Goal: Task Accomplishment & Management: Complete application form

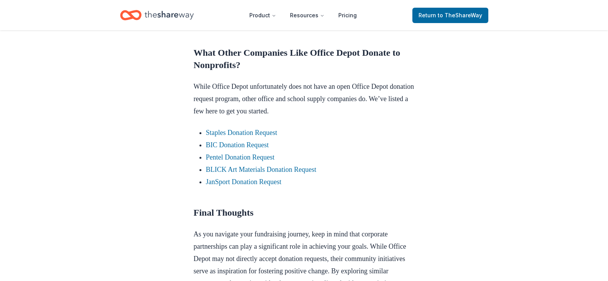
scroll to position [652, 0]
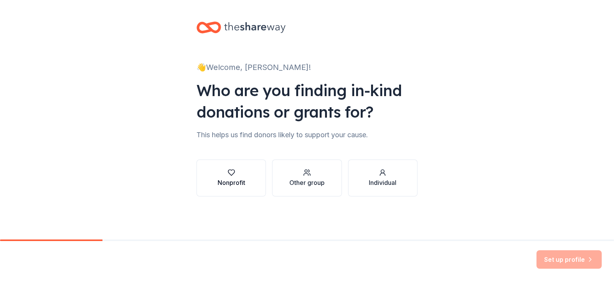
click at [236, 171] on div "button" at bounding box center [232, 172] width 28 height 8
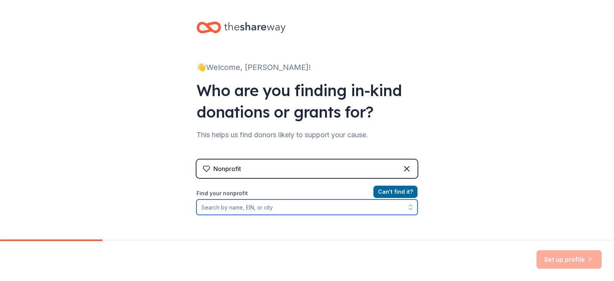
click at [241, 206] on input "Find your nonprofit" at bounding box center [307, 206] width 221 height 15
type input "Ankeny IA"
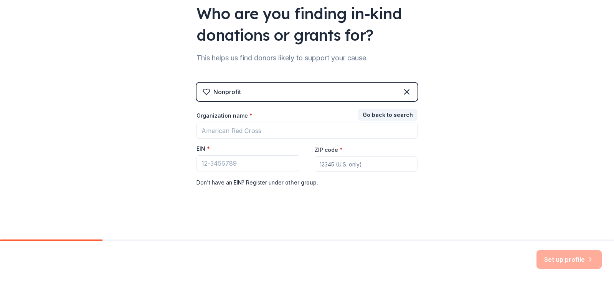
scroll to position [77, 0]
click at [255, 165] on input "EIN *" at bounding box center [248, 163] width 103 height 16
click at [225, 166] on input "EIN *" at bounding box center [248, 163] width 103 height 16
paste input "42-1471752"
type input "42-1471752"
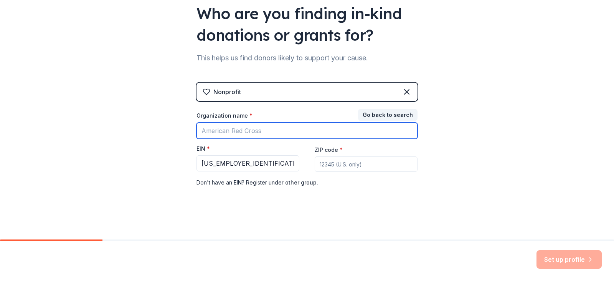
click at [229, 131] on input "Organization name *" at bounding box center [307, 130] width 221 height 16
type input "NW PTO"
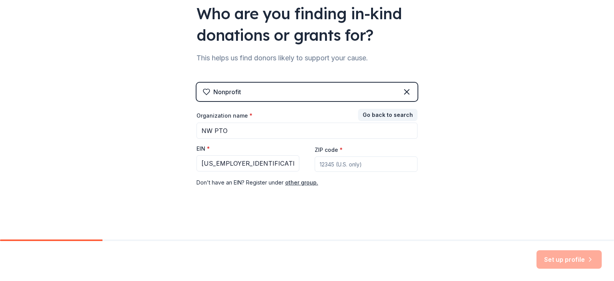
click at [353, 165] on input "ZIP code *" at bounding box center [366, 163] width 103 height 15
type input "50023"
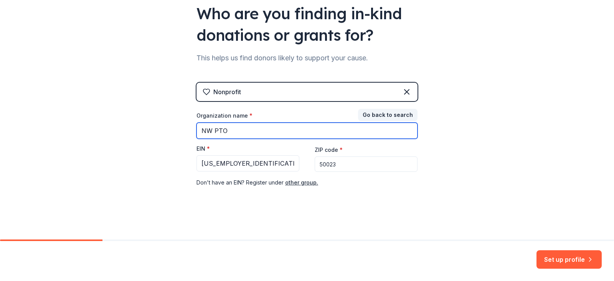
drag, startPoint x: 261, startPoint y: 127, endPoint x: 5, endPoint y: 126, distance: 256.0
click at [5, 126] on div "👋 Welcome, Jodie! Who are you finding in-kind donations or grants for? This hel…" at bounding box center [307, 81] width 614 height 316
type input "Northwest Elementary PTO"
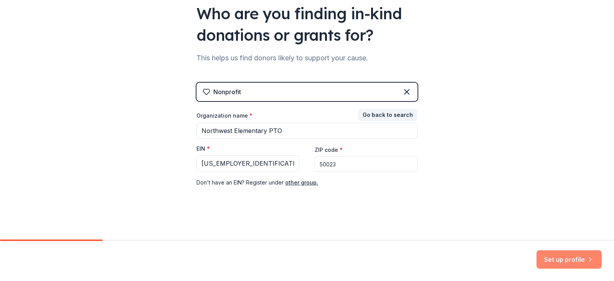
click at [553, 261] on button "Set up profile" at bounding box center [569, 259] width 65 height 18
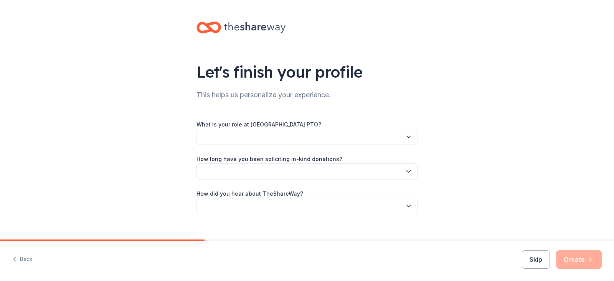
click at [203, 127] on label "What is your role at Northwest Elementary PTO?" at bounding box center [259, 125] width 125 height 8
click at [206, 130] on button "button" at bounding box center [307, 137] width 221 height 16
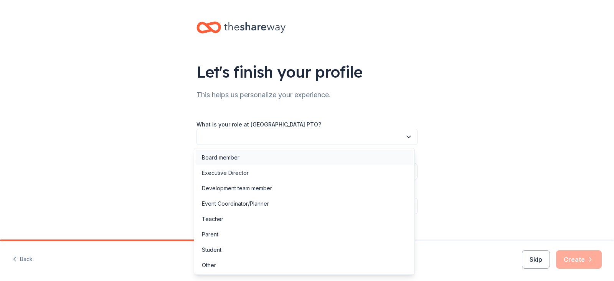
click at [258, 163] on div "Board member" at bounding box center [304, 157] width 217 height 15
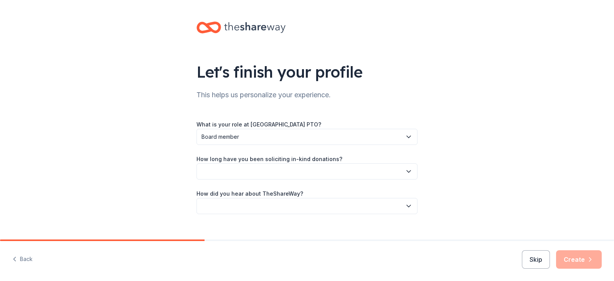
click at [233, 173] on button "button" at bounding box center [307, 171] width 221 height 16
click at [245, 203] on div "1 to 2 years" at bounding box center [304, 207] width 217 height 15
click at [157, 203] on div "Let's finish your profile This helps us personalize your experience. What is yo…" at bounding box center [307, 125] width 614 height 251
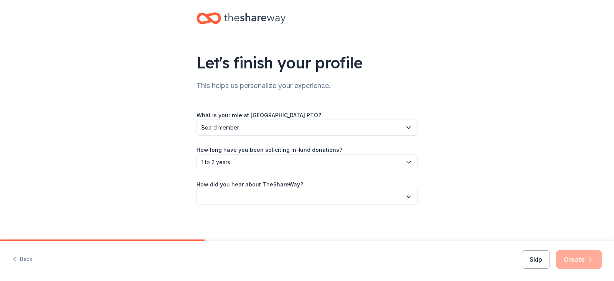
scroll to position [12, 0]
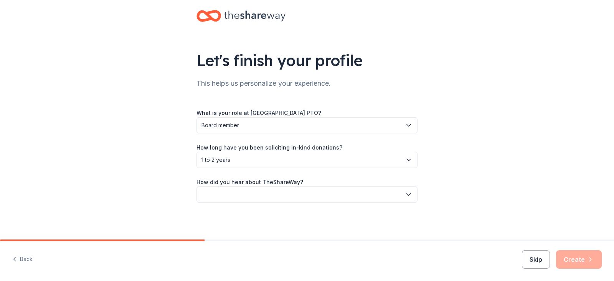
click at [224, 195] on button "button" at bounding box center [307, 194] width 221 height 16
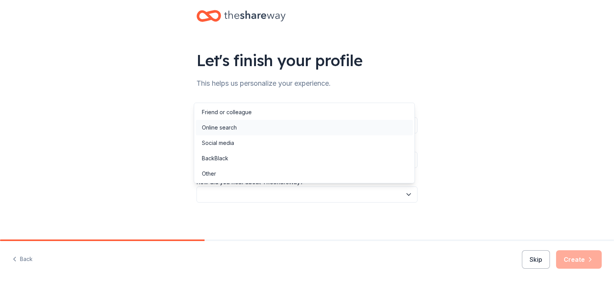
click at [233, 128] on div "Online search" at bounding box center [219, 127] width 35 height 9
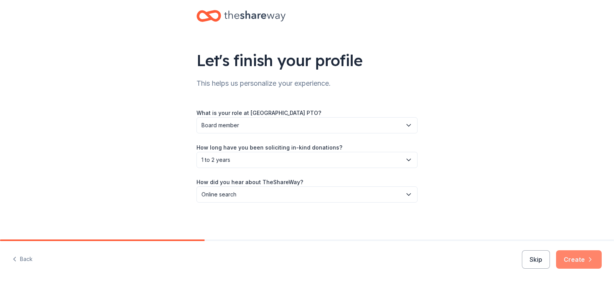
click at [577, 262] on button "Create" at bounding box center [579, 259] width 46 height 18
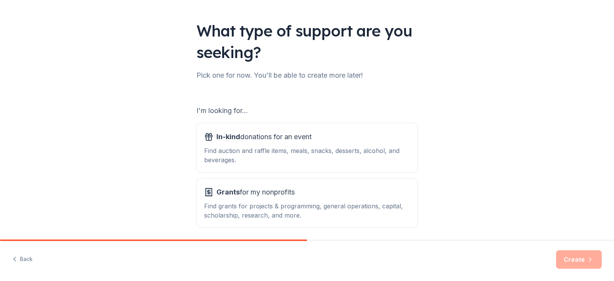
scroll to position [71, 0]
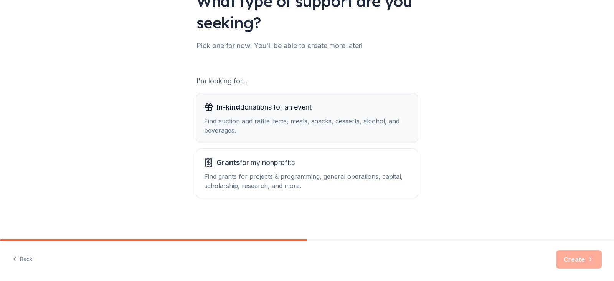
click at [227, 117] on div "Find auction and raffle items, meals, snacks, desserts, alcohol, and beverages." at bounding box center [307, 125] width 206 height 18
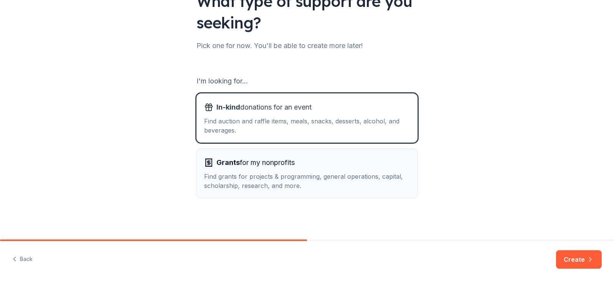
click at [240, 165] on span "Grants for my nonprofits" at bounding box center [255, 162] width 78 height 12
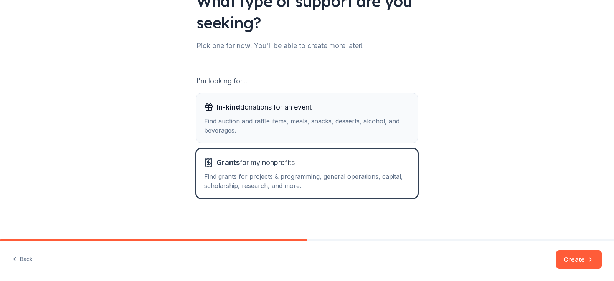
click at [260, 115] on div "In-kind donations for an event Find auction and raffle items, meals, snacks, de…" at bounding box center [307, 118] width 206 height 34
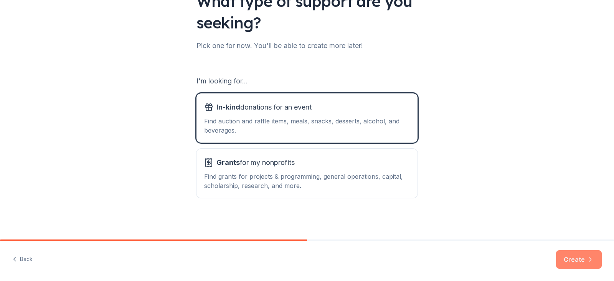
click at [577, 257] on button "Create" at bounding box center [579, 259] width 46 height 18
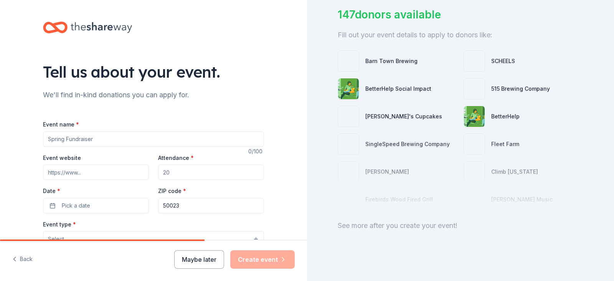
scroll to position [61, 0]
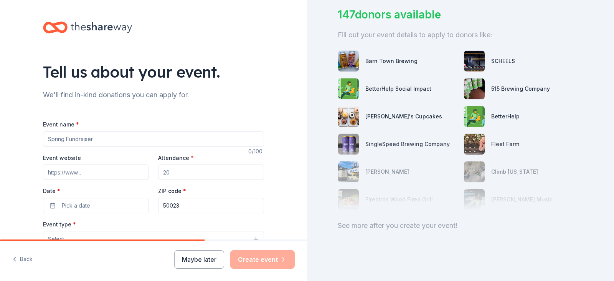
click at [78, 136] on input "Event name *" at bounding box center [153, 138] width 221 height 15
type input "Fun Night"
click at [69, 176] on input "Event website" at bounding box center [96, 171] width 106 height 15
paste input "https://nwelementarypto.weebly.com/"
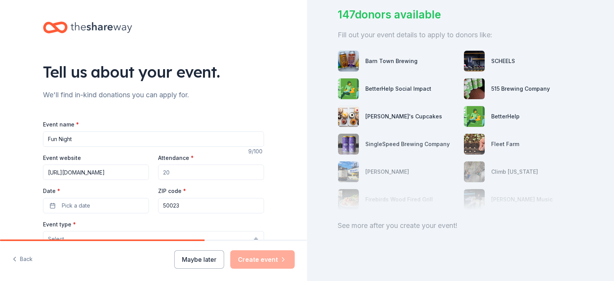
type input "https://nwelementarypto.weebly.com/"
drag, startPoint x: 193, startPoint y: 176, endPoint x: 162, endPoint y: 172, distance: 32.1
click at [162, 172] on input "Attendance *" at bounding box center [211, 171] width 106 height 15
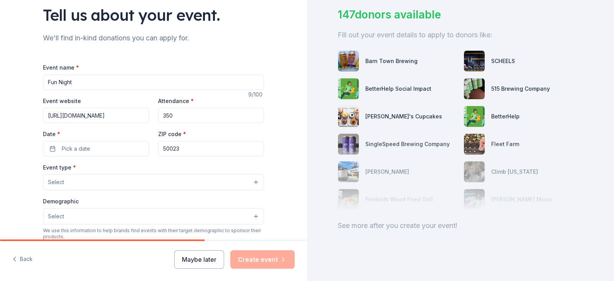
scroll to position [115, 0]
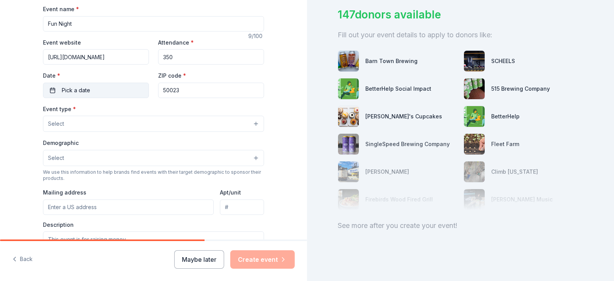
type input "350"
click at [55, 90] on button "Pick a date" at bounding box center [96, 90] width 106 height 15
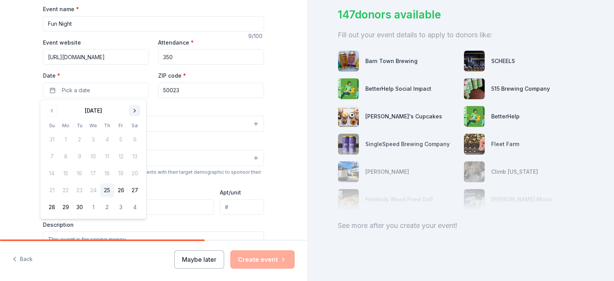
click at [135, 110] on button "Go to next month" at bounding box center [134, 110] width 11 height 11
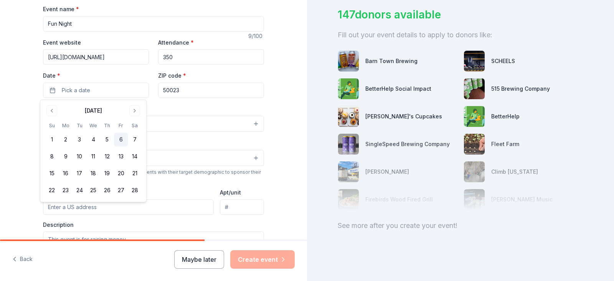
click at [120, 141] on button "6" at bounding box center [121, 139] width 14 height 14
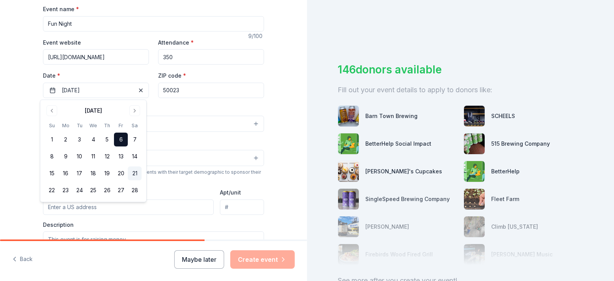
click at [133, 175] on button "21" at bounding box center [135, 173] width 14 height 14
click at [24, 139] on div "Tell us about your event. We'll find in-kind donations you can apply for. Event…" at bounding box center [153, 140] width 307 height 511
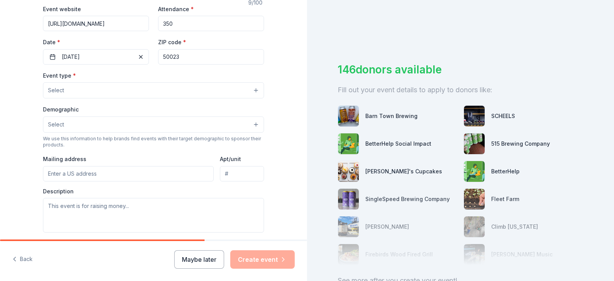
scroll to position [154, 0]
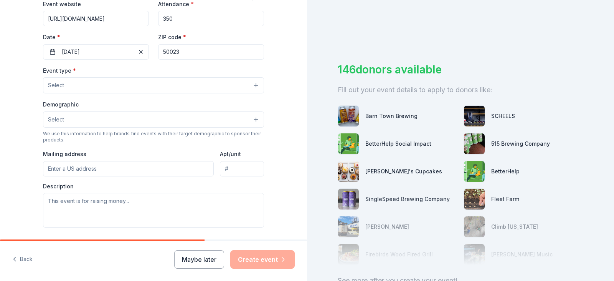
click at [85, 86] on button "Select" at bounding box center [153, 85] width 221 height 16
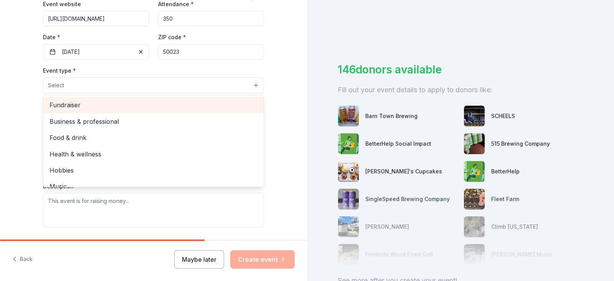
click at [76, 108] on span "Fundraiser" at bounding box center [154, 105] width 208 height 10
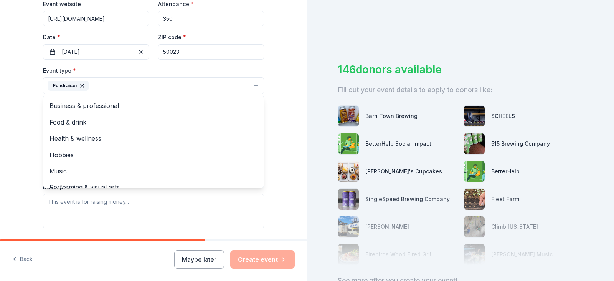
click at [31, 123] on div "Tell us about your event. We'll find in-kind donations you can apply for. Event…" at bounding box center [154, 102] width 246 height 512
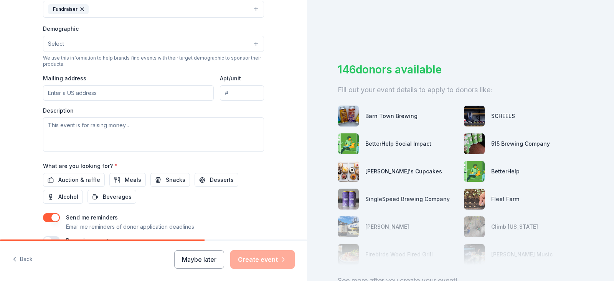
scroll to position [230, 0]
click at [70, 50] on button "Select" at bounding box center [153, 43] width 221 height 16
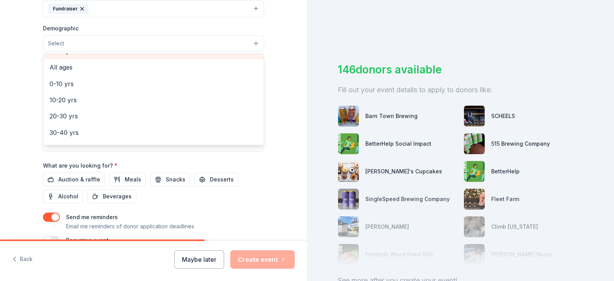
scroll to position [0, 0]
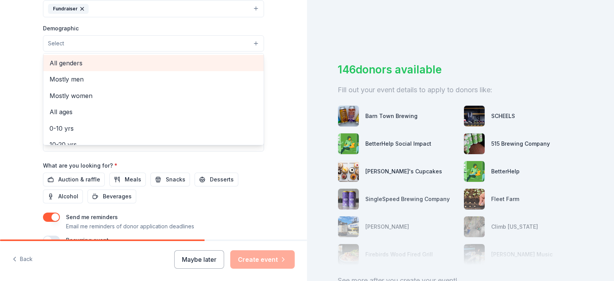
click at [96, 63] on span "All genders" at bounding box center [154, 63] width 208 height 10
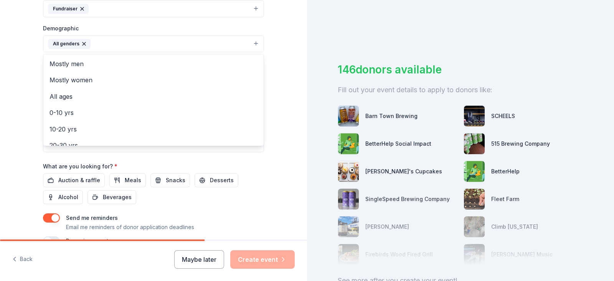
click at [24, 119] on div "Tell us about your event. We'll find in-kind donations you can apply for. Event…" at bounding box center [153, 26] width 307 height 512
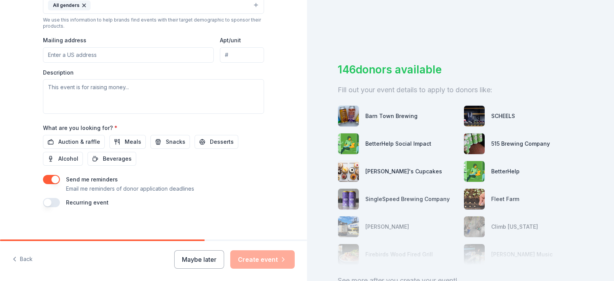
scroll to position [273, 0]
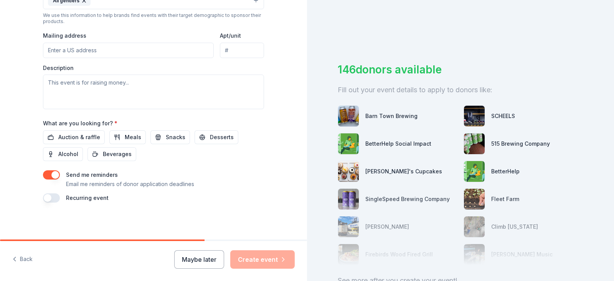
click at [75, 48] on input "Mailing address" at bounding box center [128, 50] width 171 height 15
type input "1202 West 1st Street, Ankeny, IA, 50023"
click at [78, 92] on textarea at bounding box center [153, 91] width 221 height 35
click at [81, 84] on textarea at bounding box center [153, 91] width 221 height 35
paste textarea "Every spring the Northwest PTO hosts a Family Fun Night on a Saturday evening f…"
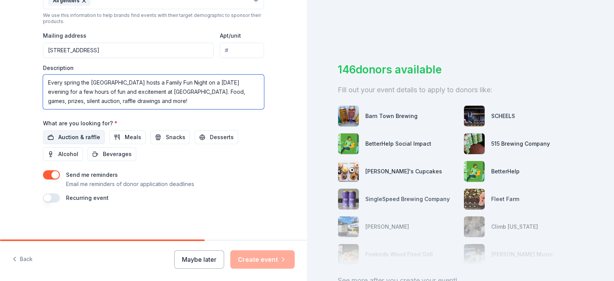
type textarea "Every spring the Northwest PTO hosts a Family Fun Night on a Saturday evening f…"
click at [69, 139] on span "Auction & raffle" at bounding box center [79, 136] width 42 height 9
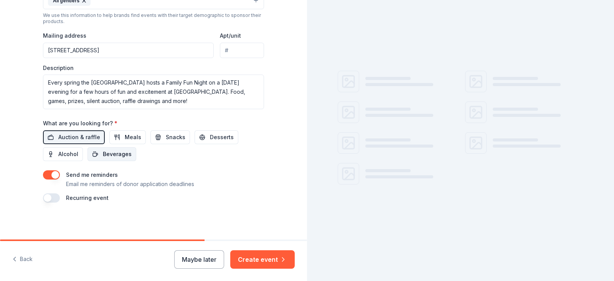
click at [116, 154] on span "Beverages" at bounding box center [117, 153] width 29 height 9
click at [125, 137] on span "Meals" at bounding box center [133, 136] width 17 height 9
click at [155, 135] on button "Snacks" at bounding box center [170, 137] width 40 height 14
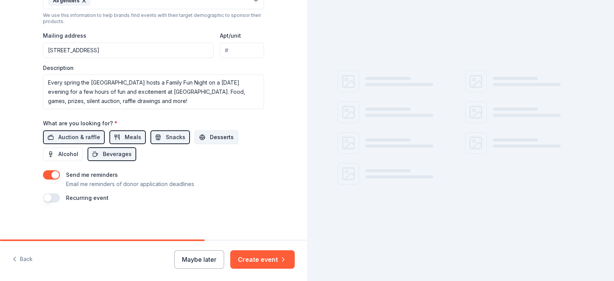
click at [210, 136] on span "Desserts" at bounding box center [222, 136] width 24 height 9
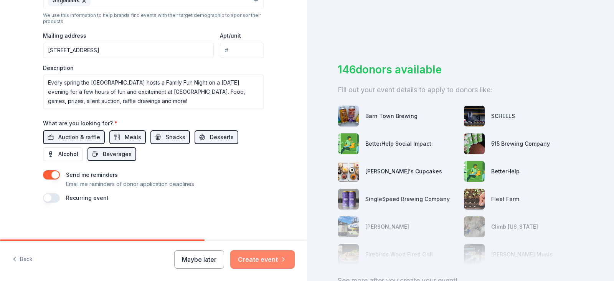
click at [267, 259] on button "Create event" at bounding box center [262, 259] width 64 height 18
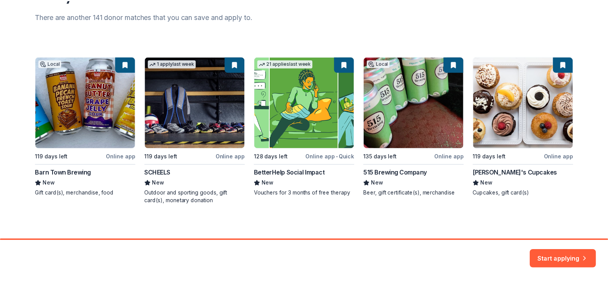
scroll to position [102, 0]
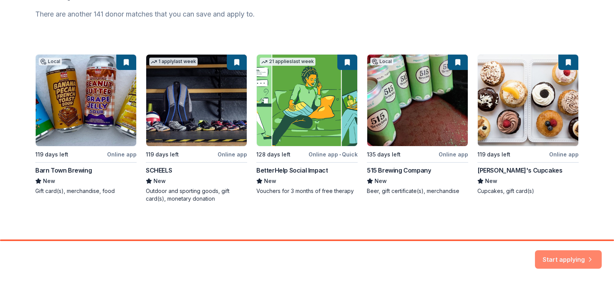
click at [569, 258] on button "Start applying" at bounding box center [568, 255] width 67 height 18
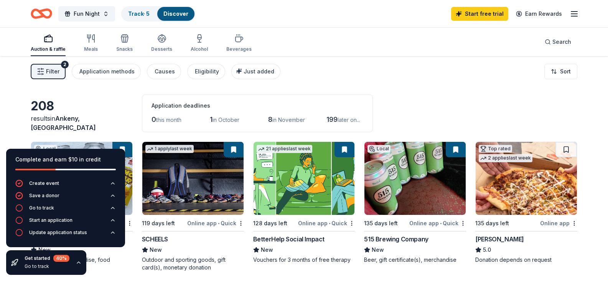
click at [573, 14] on line "button" at bounding box center [575, 14] width 6 height 0
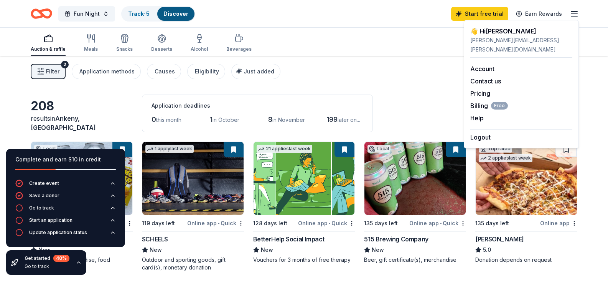
click at [36, 207] on div "Go to track" at bounding box center [41, 208] width 25 height 6
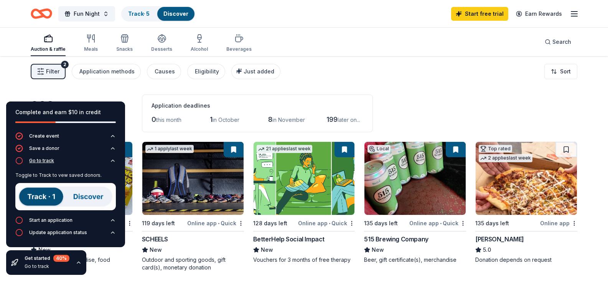
click at [35, 162] on div "Go to track" at bounding box center [41, 160] width 25 height 6
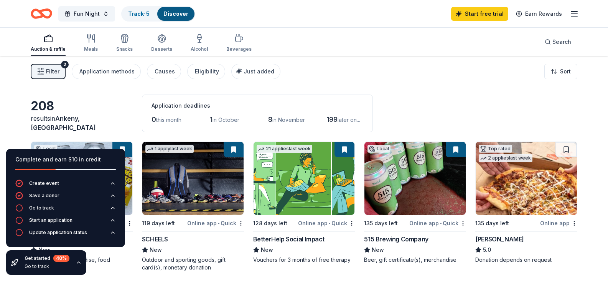
click at [45, 205] on div "Go to track" at bounding box center [41, 208] width 25 height 6
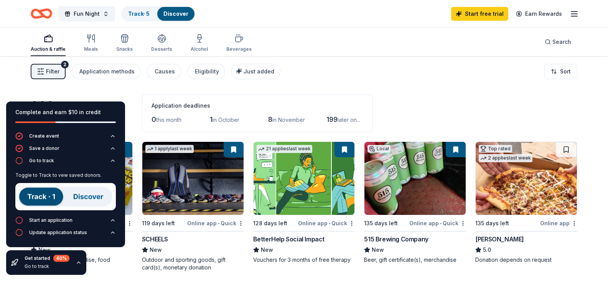
click at [42, 198] on img at bounding box center [65, 196] width 101 height 27
click at [56, 219] on div "Start an application" at bounding box center [50, 220] width 43 height 6
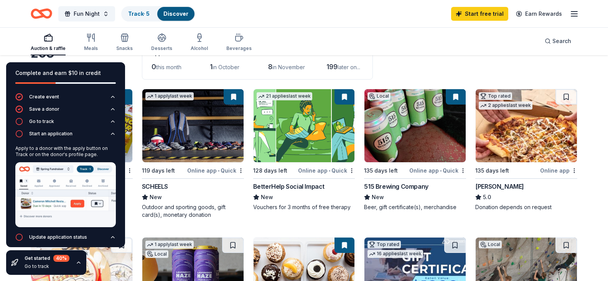
scroll to position [77, 0]
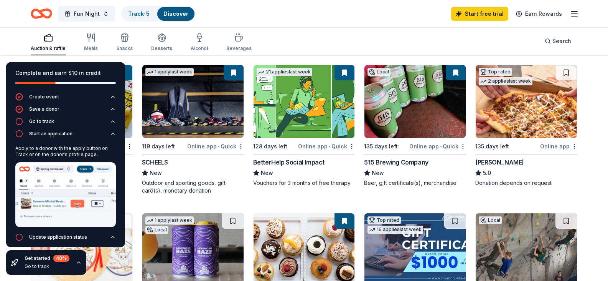
click at [128, 149] on div "Complete and earn $10 in credit Create event Save a donor Go to track Start an …" at bounding box center [65, 168] width 131 height 225
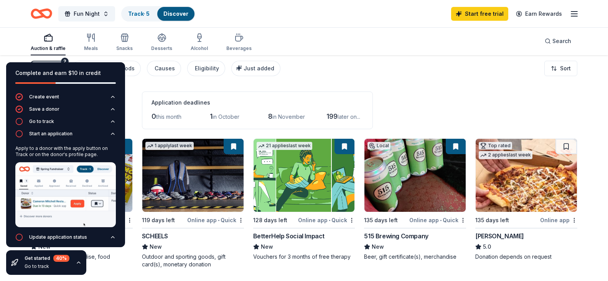
scroll to position [0, 0]
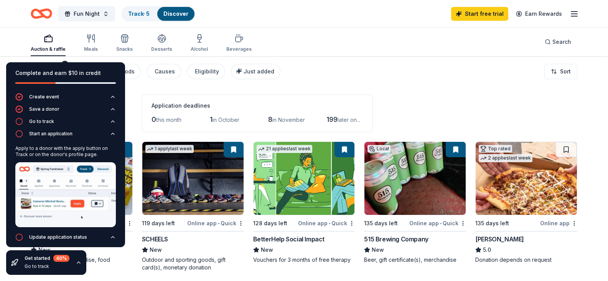
click at [78, 262] on icon "button" at bounding box center [79, 262] width 6 height 6
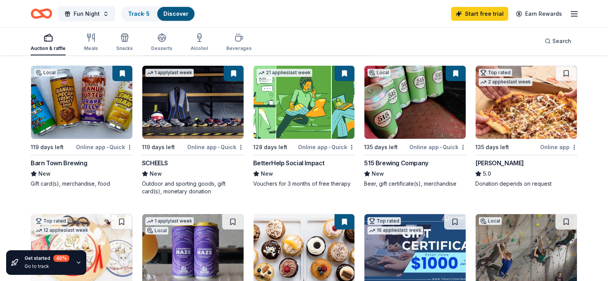
scroll to position [77, 0]
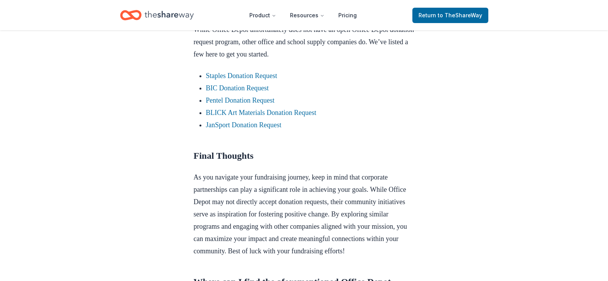
scroll to position [652, 0]
